Goal: Task Accomplishment & Management: Manage account settings

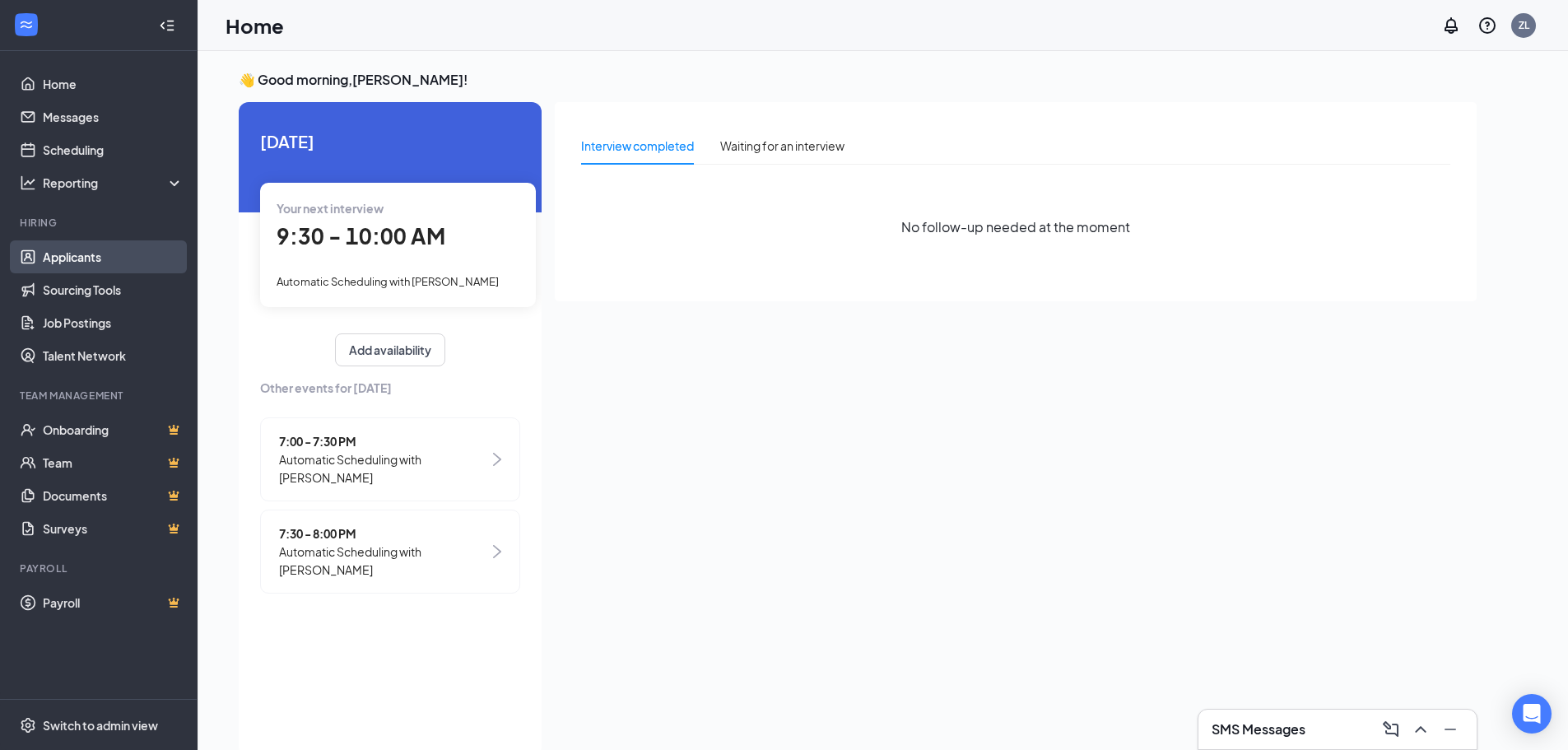
click at [139, 252] on link "Applicants" at bounding box center [113, 257] width 141 height 33
click at [141, 65] on ul "Home Messages Scheduling Reporting Hiring Applicants Sourcing Tools Job Posting…" at bounding box center [98, 375] width 196 height 648
click at [141, 76] on link "Home" at bounding box center [113, 84] width 141 height 33
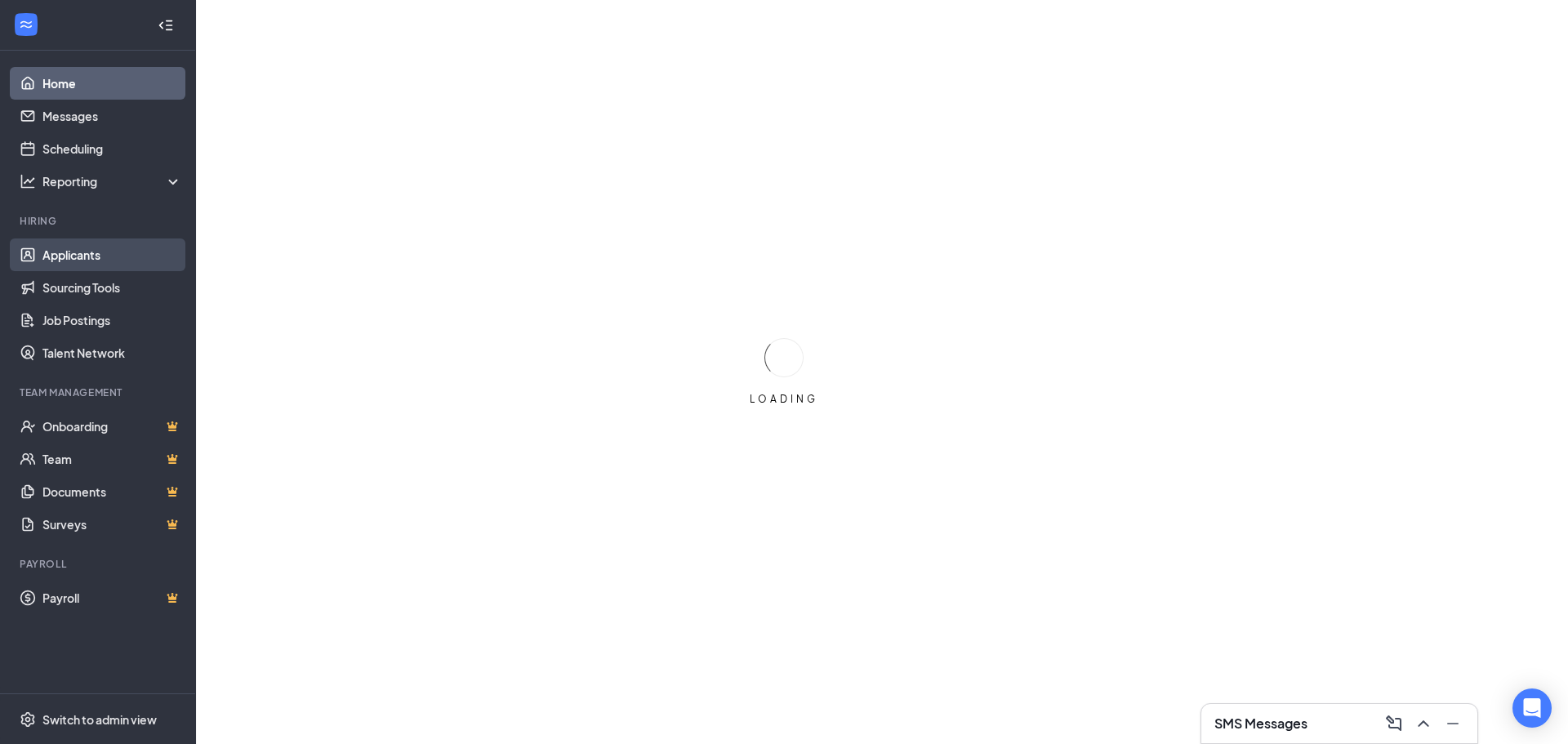
click at [141, 258] on link "Applicants" at bounding box center [112, 255] width 139 height 32
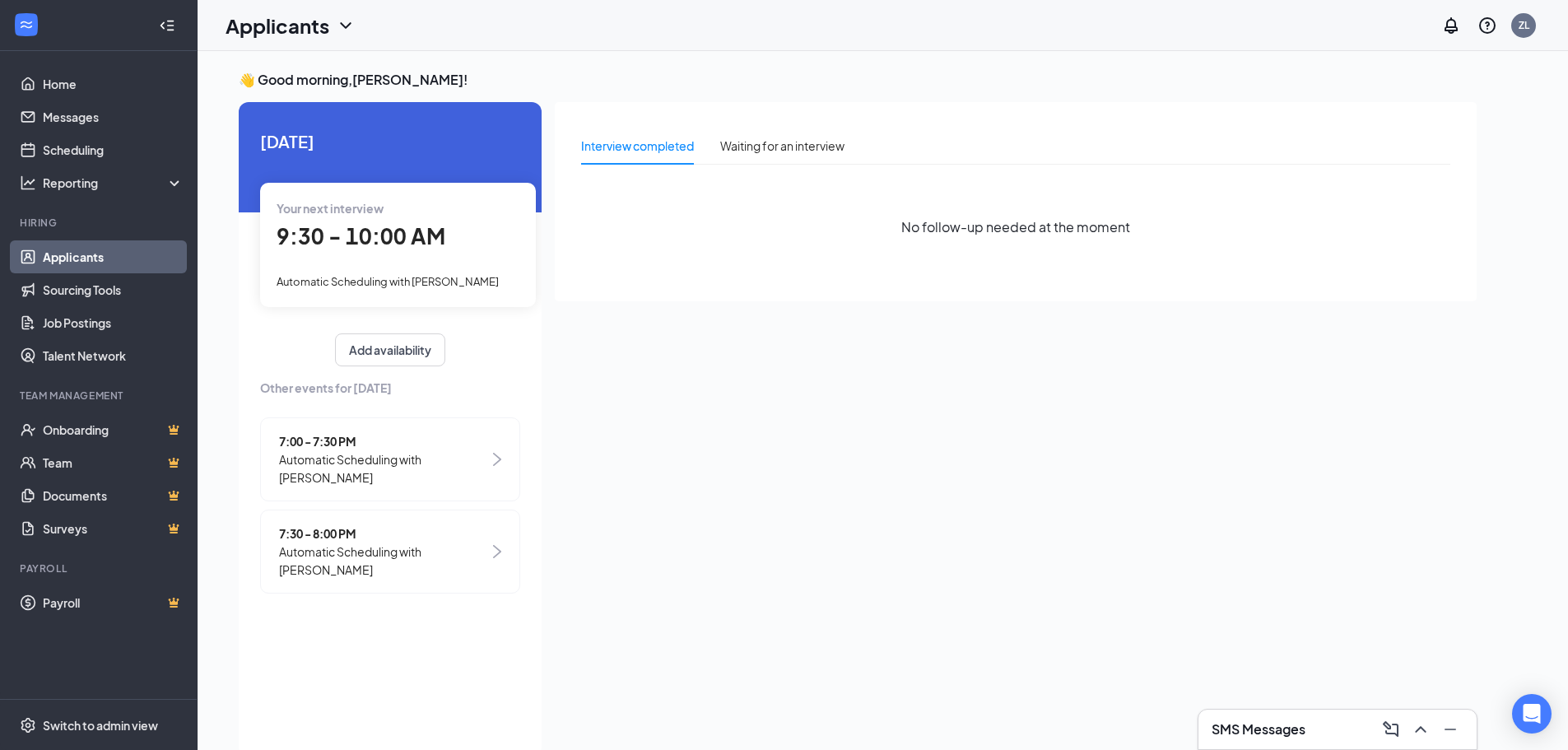
click at [150, 254] on link "Applicants" at bounding box center [113, 257] width 141 height 33
click at [46, 79] on link "Home" at bounding box center [113, 84] width 141 height 33
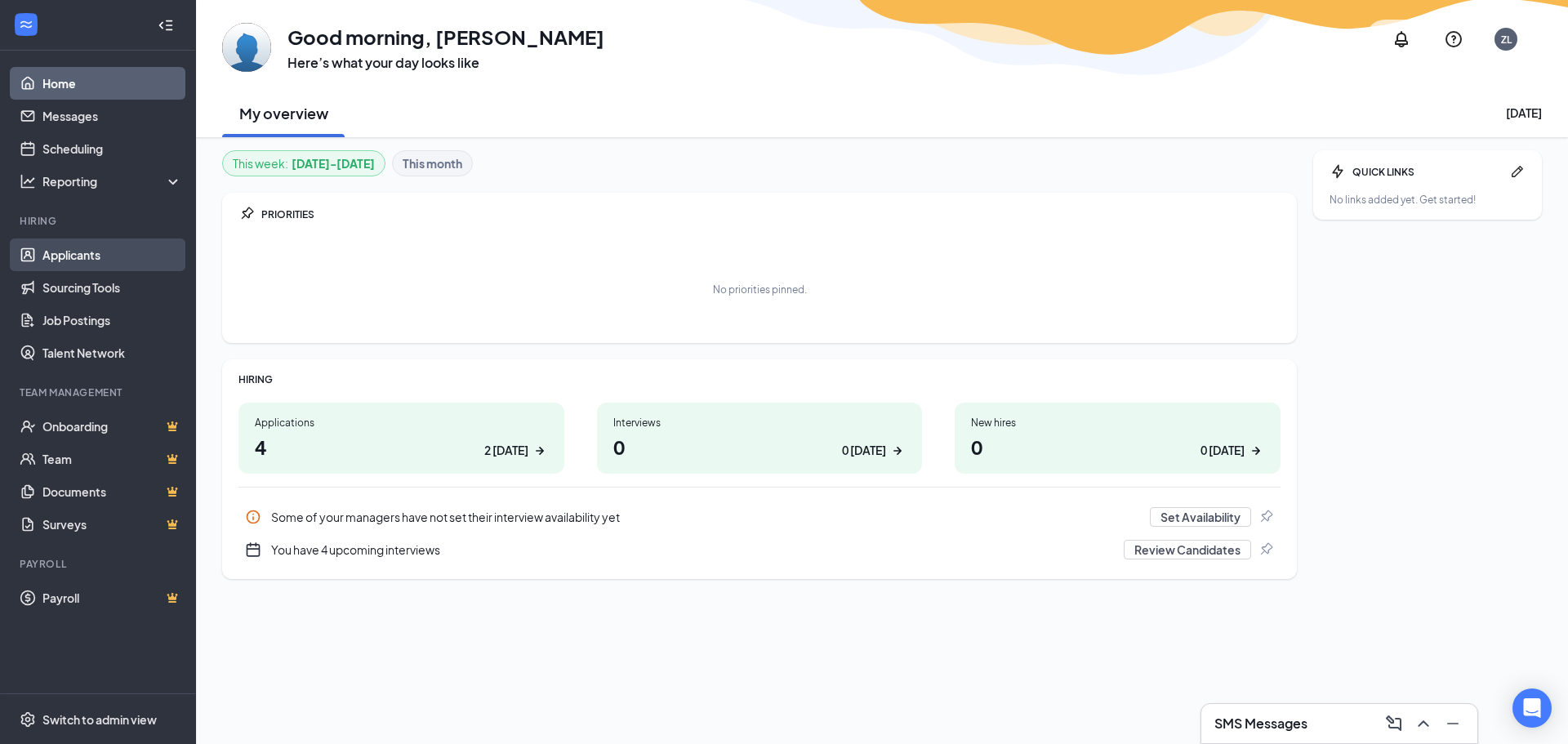
click at [72, 250] on link "Applicants" at bounding box center [112, 255] width 139 height 32
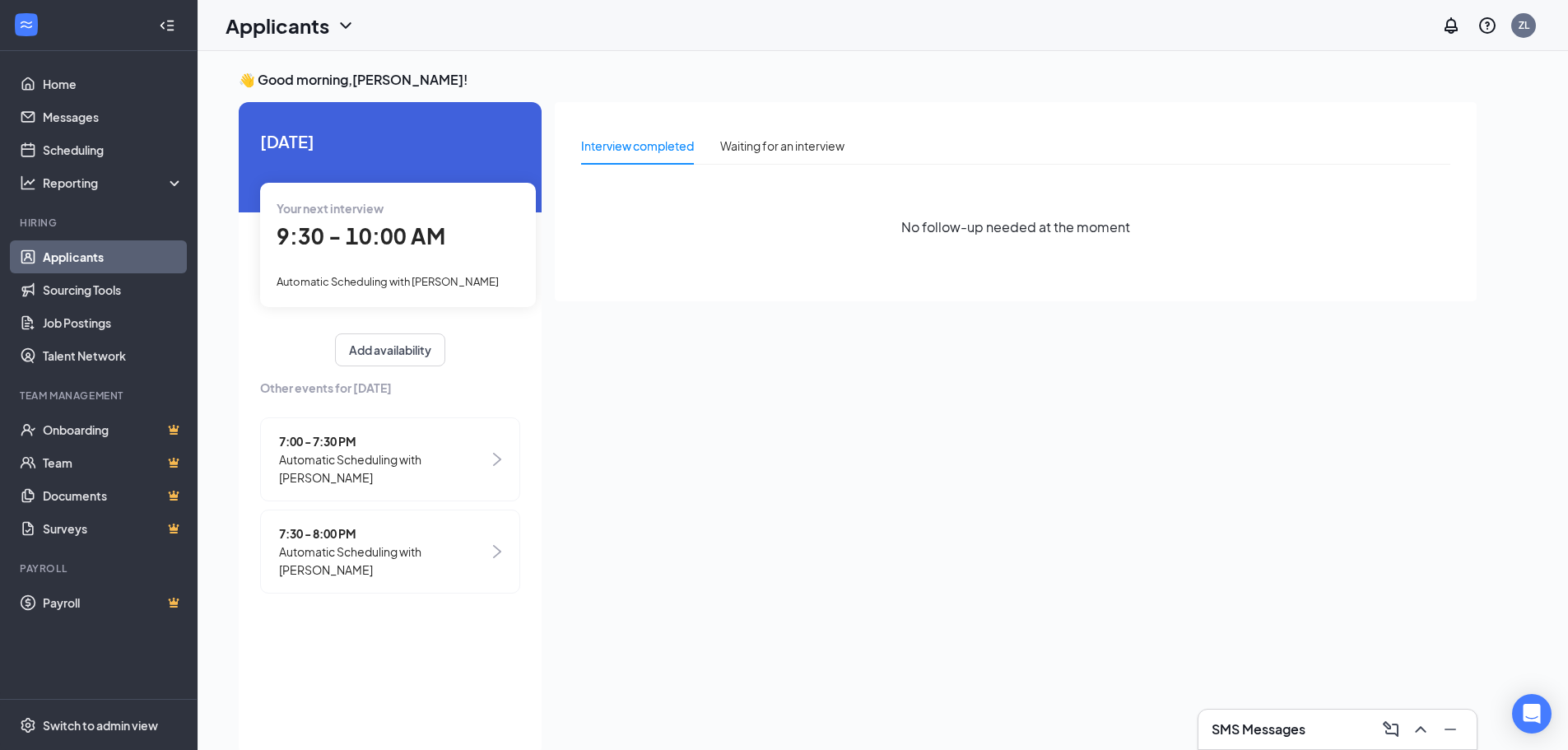
click at [72, 252] on link "Applicants" at bounding box center [113, 257] width 141 height 33
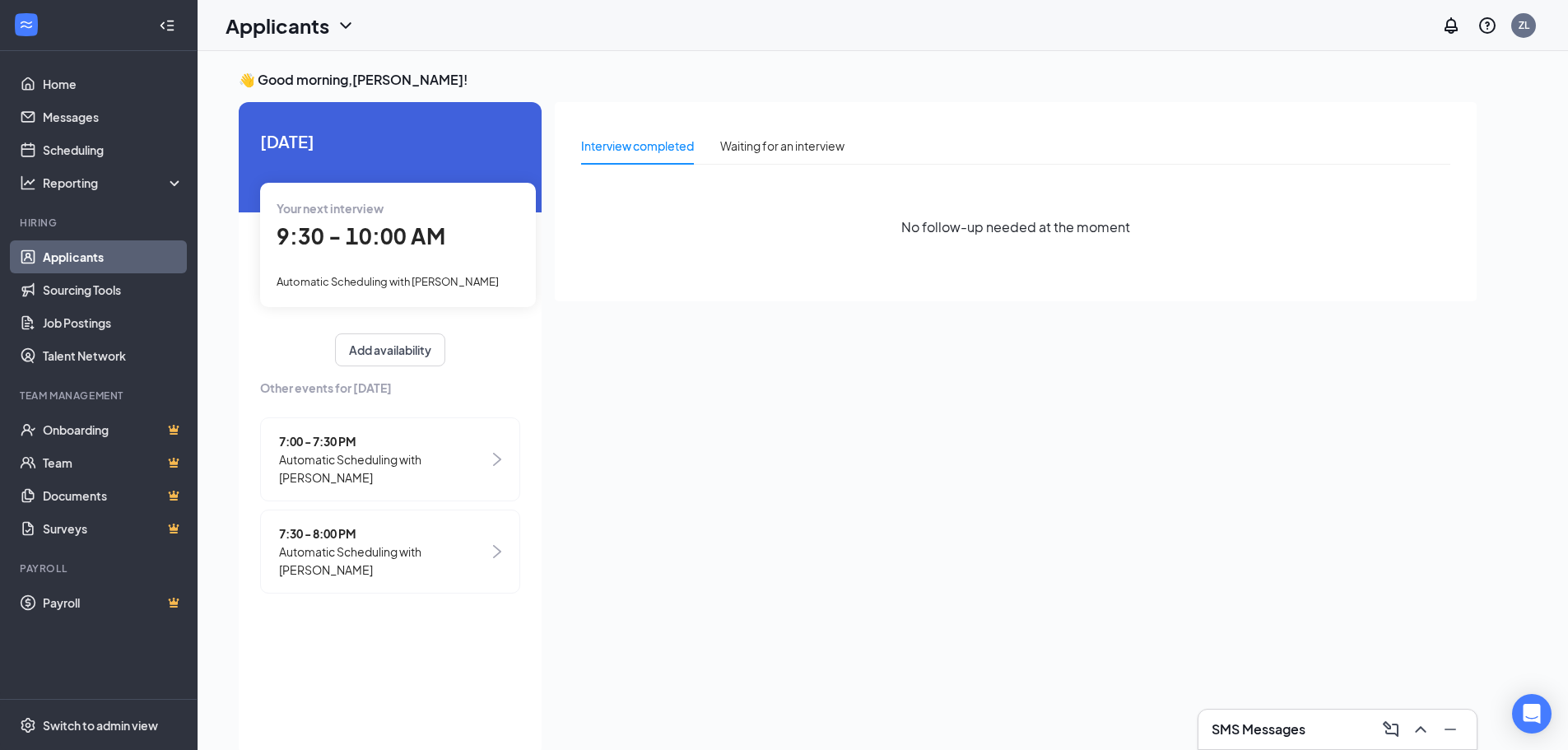
click at [72, 252] on link "Applicants" at bounding box center [113, 257] width 141 height 33
click at [77, 144] on link "Scheduling" at bounding box center [113, 150] width 141 height 33
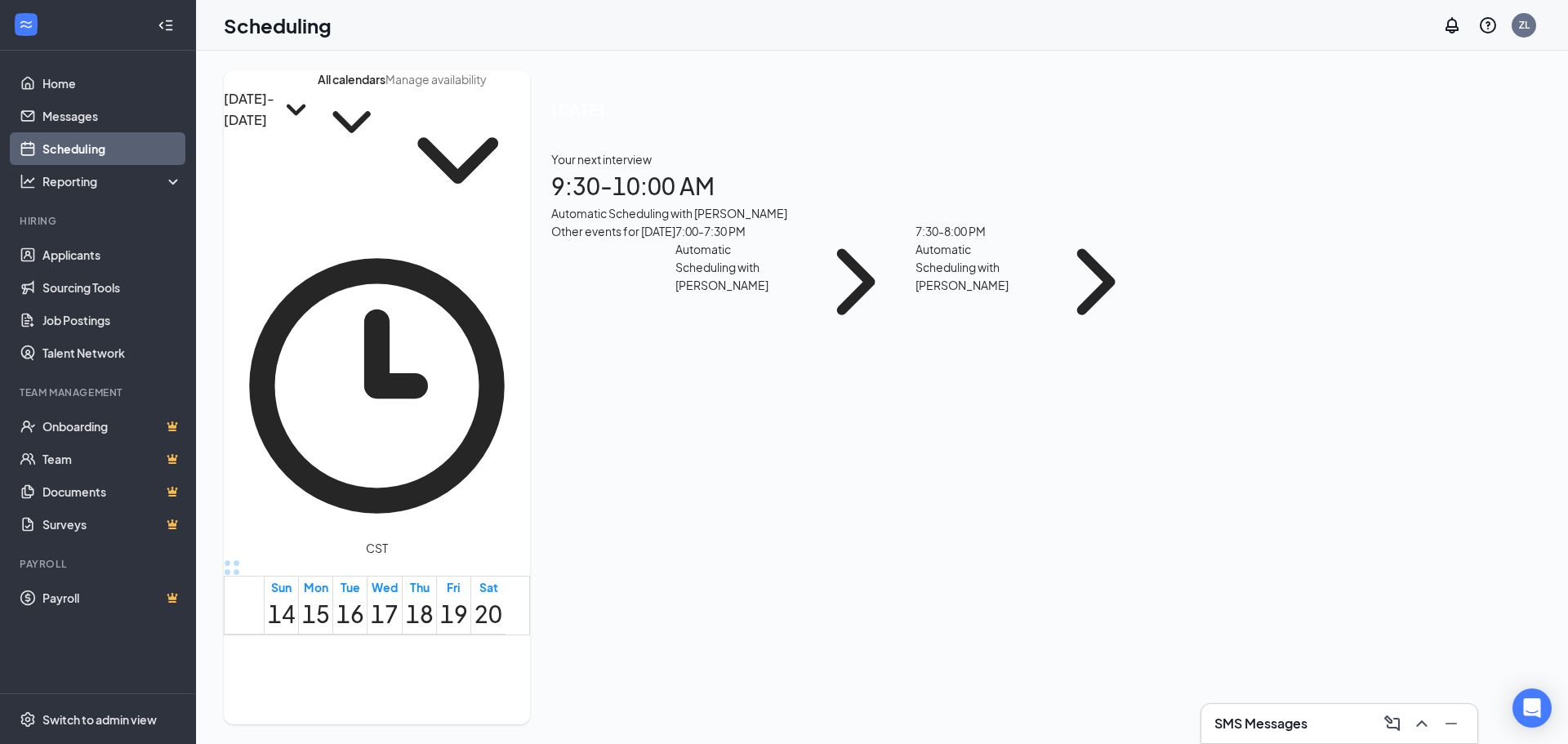
scroll to position [577, 0]
click at [379, 133] on icon "ChevronDown" at bounding box center [351, 121] width 68 height 68
click at [379, 133] on icon "ChevronUp" at bounding box center [351, 121] width 68 height 68
click at [947, 140] on div "[DATE] Your next interview 9:30 - 10:00 AM Automatic Scheduling with [PERSON_NA…" at bounding box center [853, 219] width 646 height 297
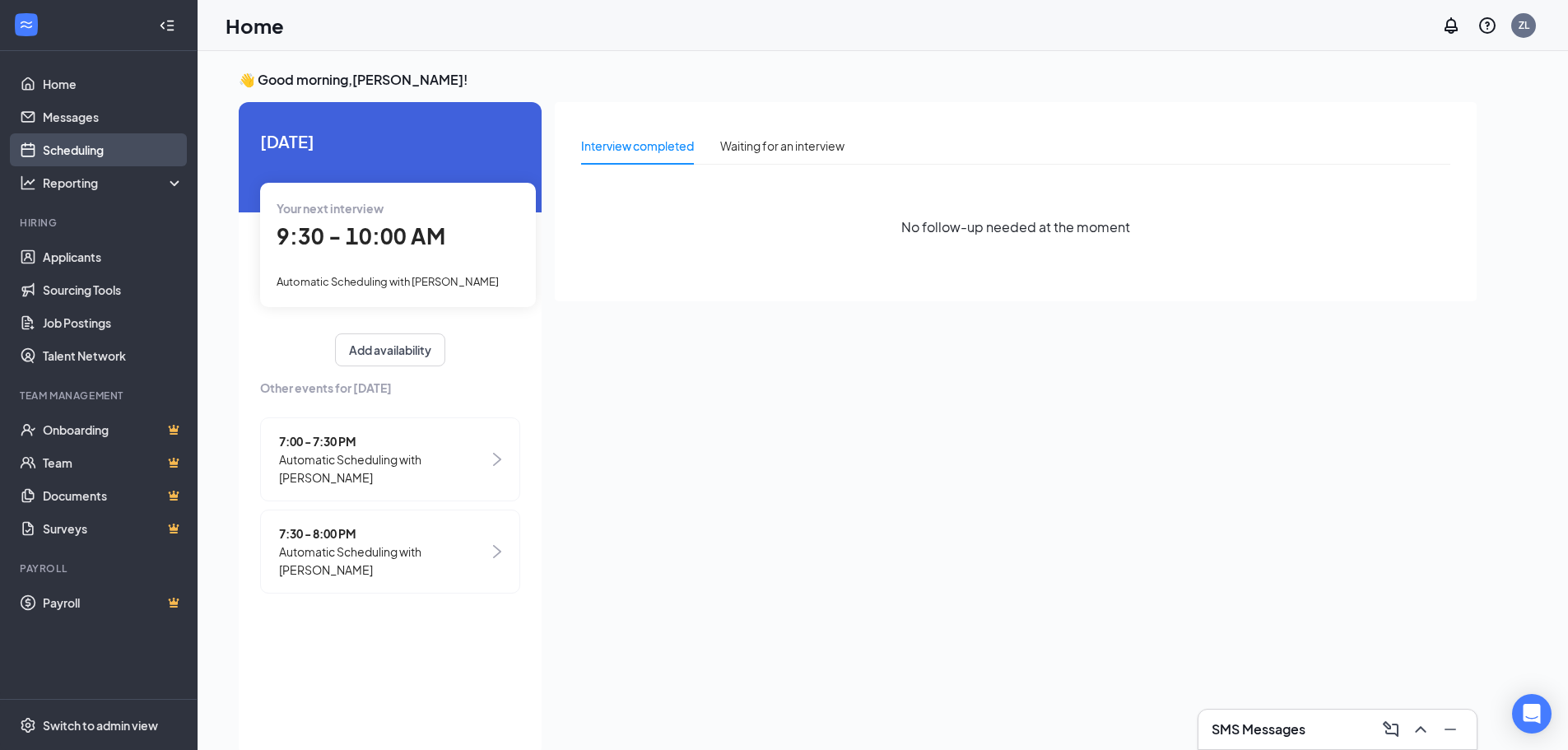
click at [82, 150] on link "Scheduling" at bounding box center [113, 150] width 141 height 33
click at [103, 256] on link "Applicants" at bounding box center [113, 257] width 141 height 33
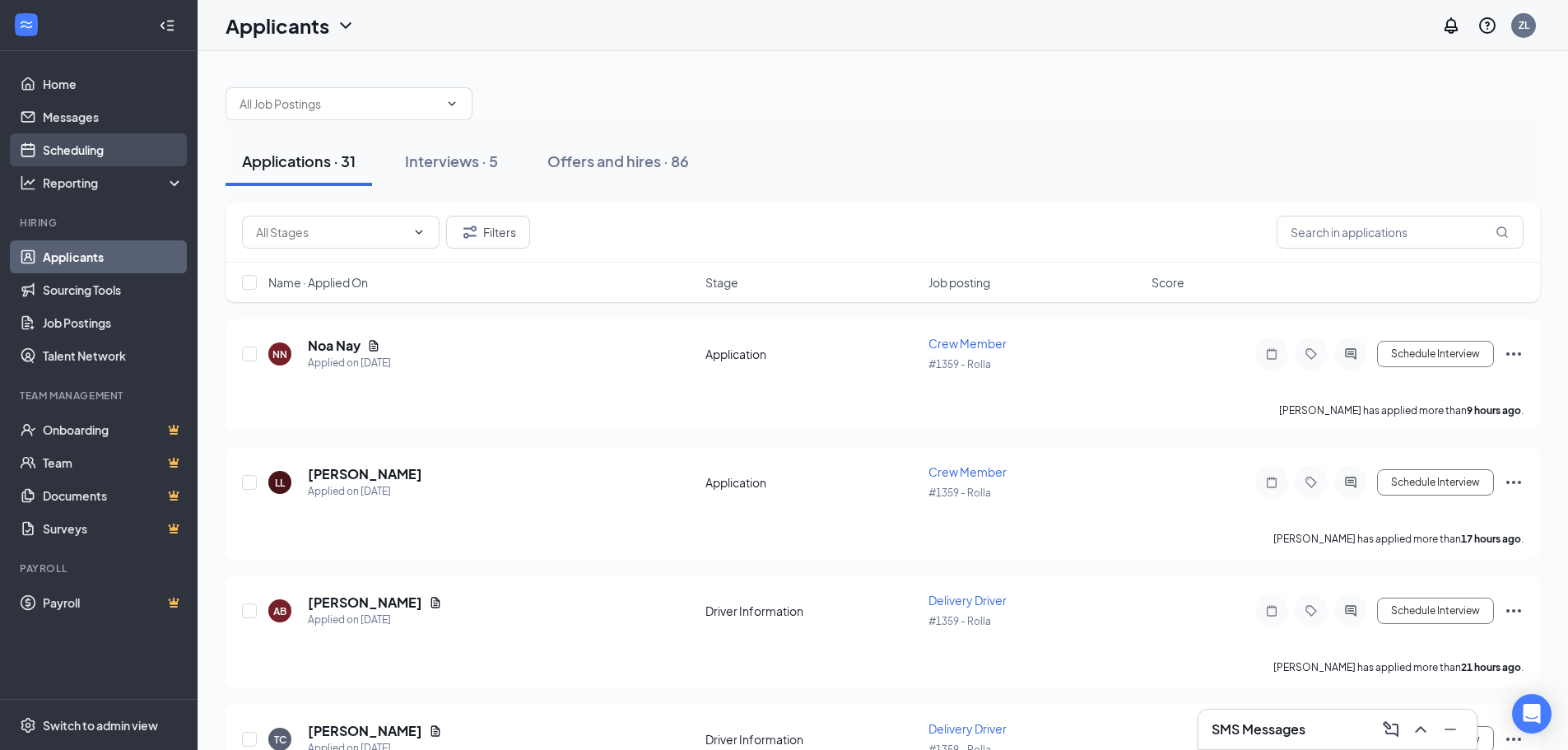
click at [99, 146] on link "Scheduling" at bounding box center [113, 150] width 141 height 33
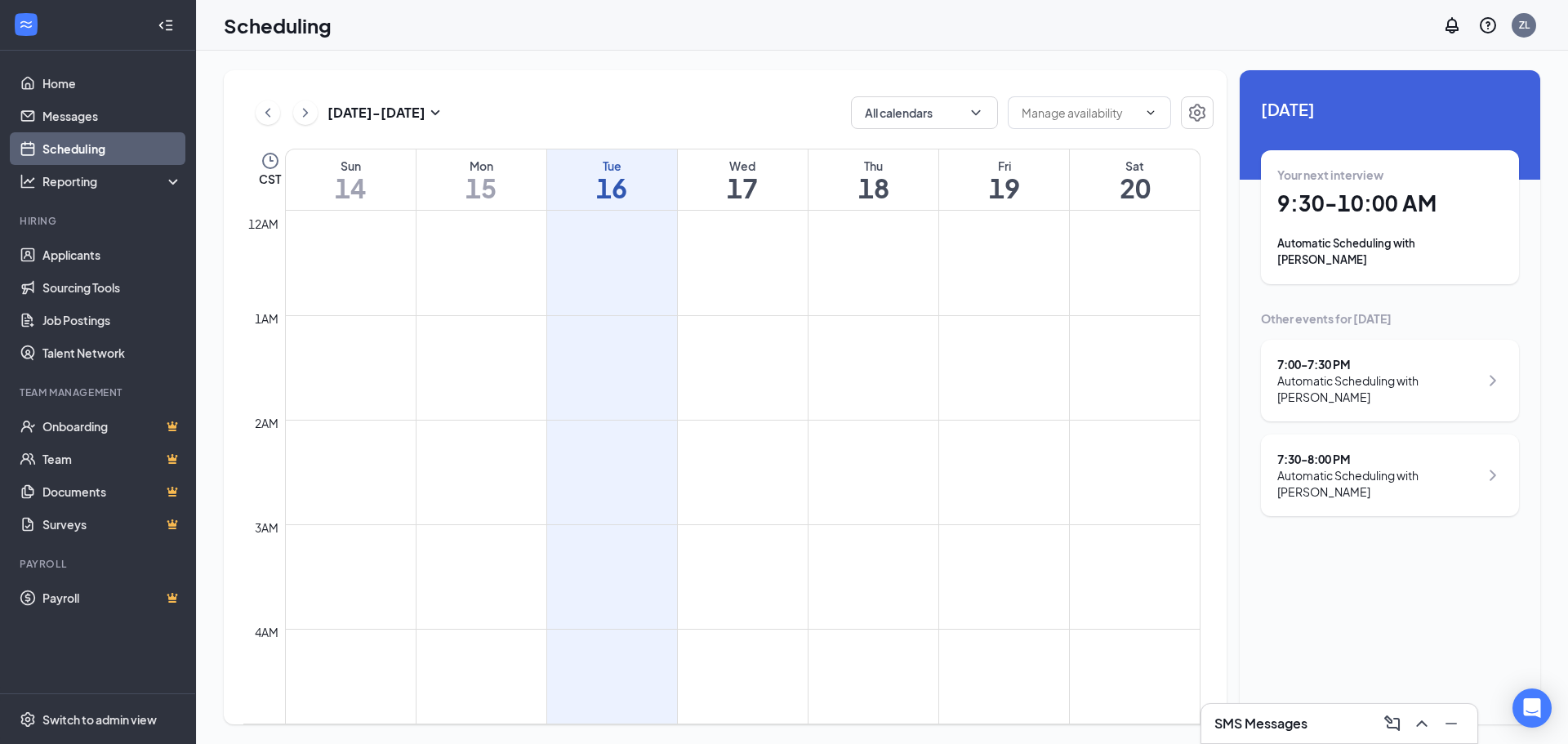
scroll to position [802, 0]
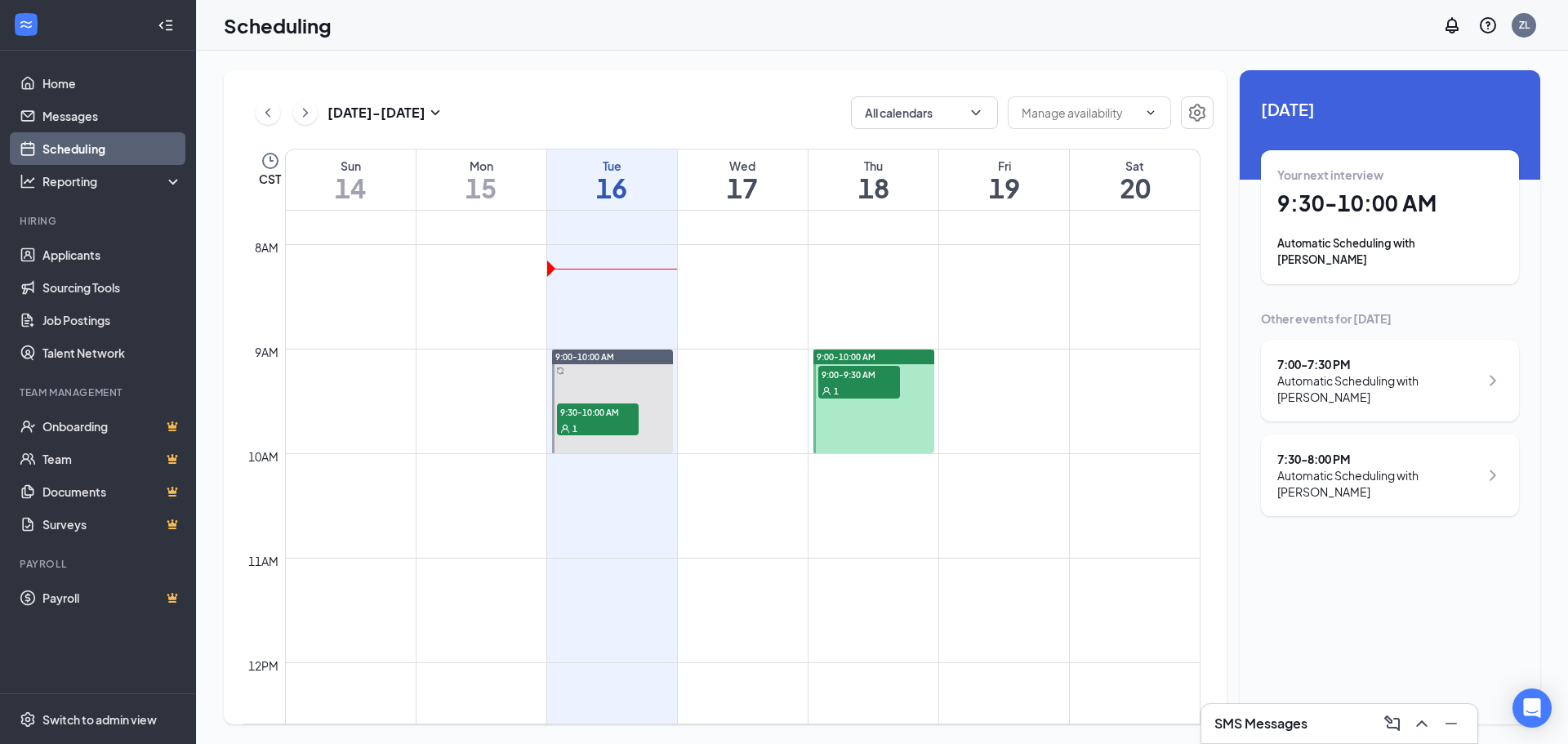
drag, startPoint x: 646, startPoint y: 383, endPoint x: 619, endPoint y: 380, distance: 27.2
click at [619, 380] on link "9:00-10:00 AM 9:30-10:00 AM 1" at bounding box center [611, 400] width 125 height 104
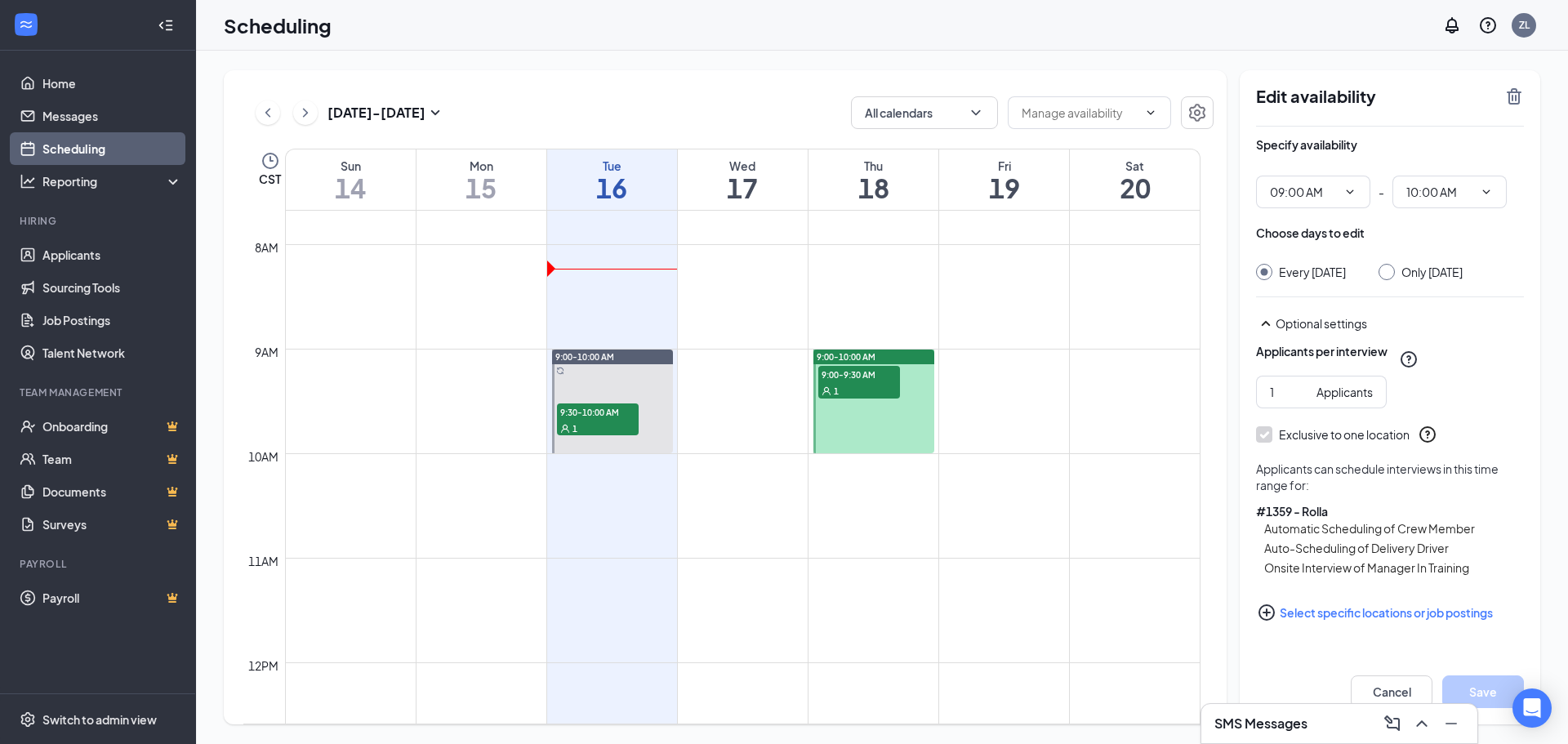
scroll to position [3, 0]
click at [1513, 100] on icon "TrashOutline" at bounding box center [1513, 96] width 14 height 16
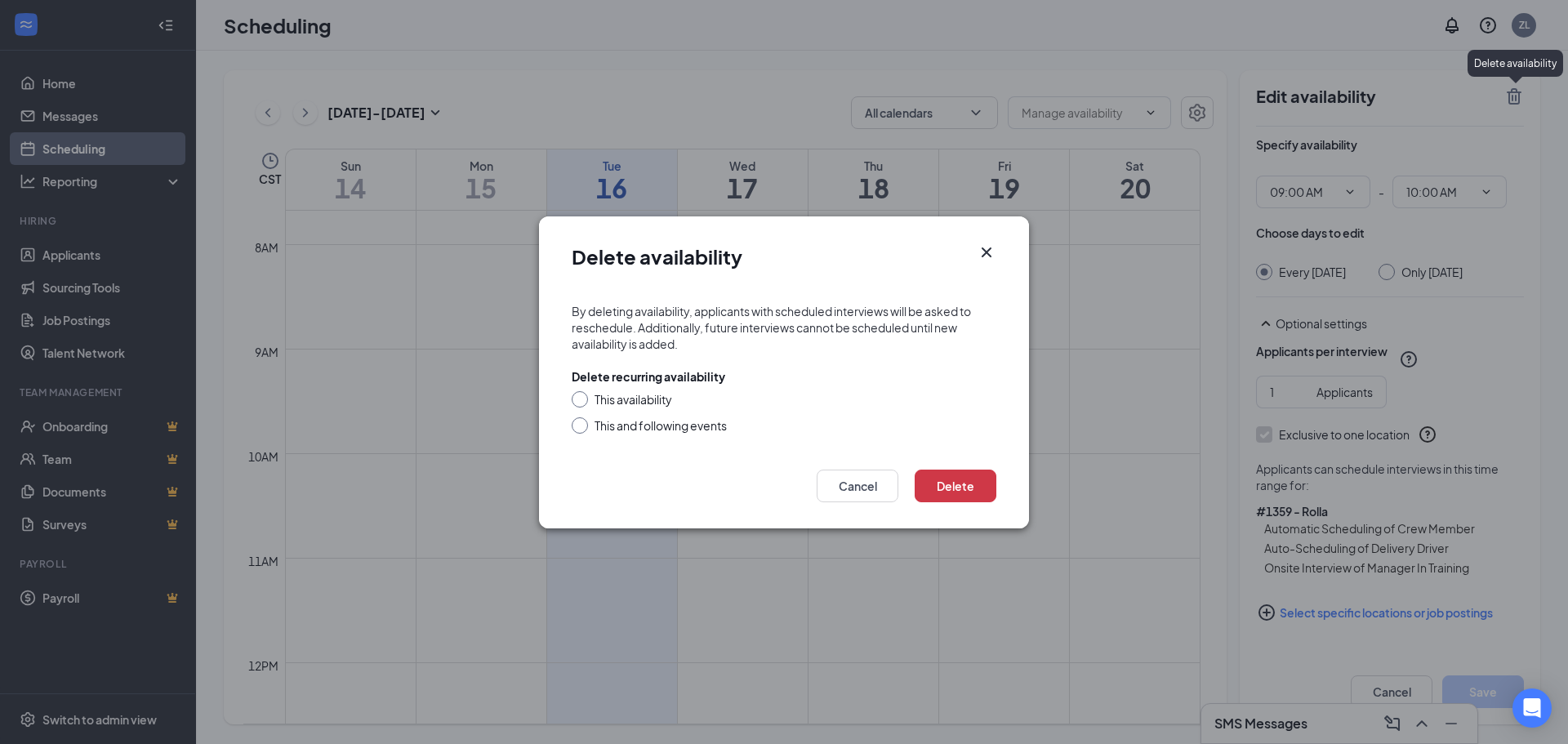
click at [633, 402] on div "This availability" at bounding box center [632, 399] width 77 height 16
click at [583, 402] on input "This availability" at bounding box center [577, 397] width 11 height 11
radio input "true"
click at [957, 475] on button "Delete" at bounding box center [955, 486] width 81 height 32
